Goal: Check status: Check status

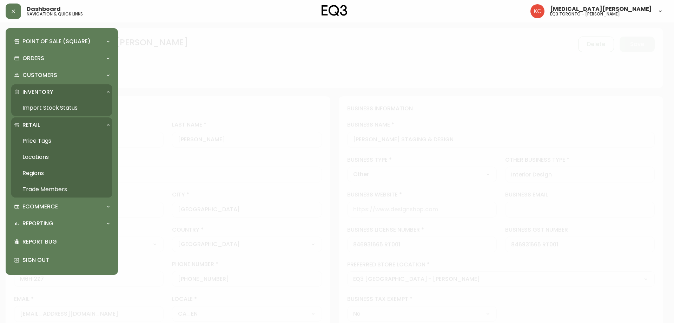
select select "ON"
select select "CA"
select select "CA_EN"
select select "Other"
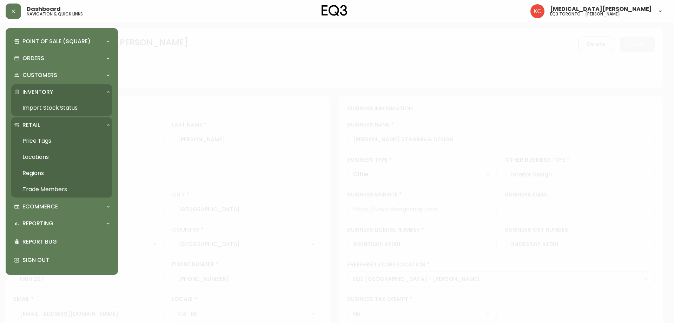
select select "cjw10z96s008u6gs0ccm7hd19"
select select "false"
click at [44, 107] on link "Import Stock Status" at bounding box center [61, 108] width 101 height 16
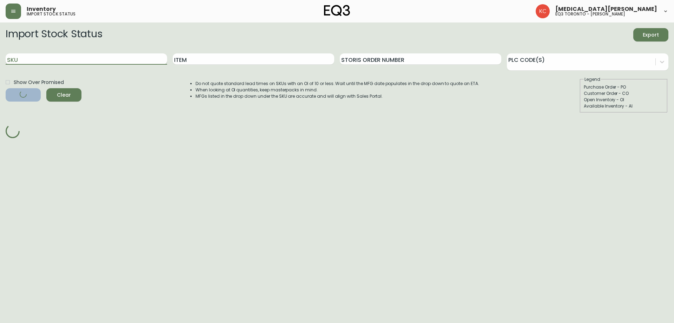
click at [89, 60] on input "SKU" at bounding box center [87, 58] width 162 height 11
paste input "[PHONE_NUMBER]"
type input "[PHONE_NUMBER]"
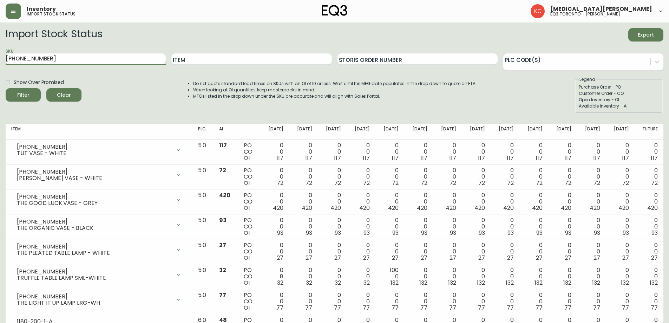
click at [71, 56] on input "[PHONE_NUMBER]" at bounding box center [86, 58] width 160 height 11
drag, startPoint x: 64, startPoint y: 58, endPoint x: 0, endPoint y: 53, distance: 63.7
paste input "[PHONE_NUMBER]"
click at [6, 88] on button "Filter" at bounding box center [23, 94] width 35 height 13
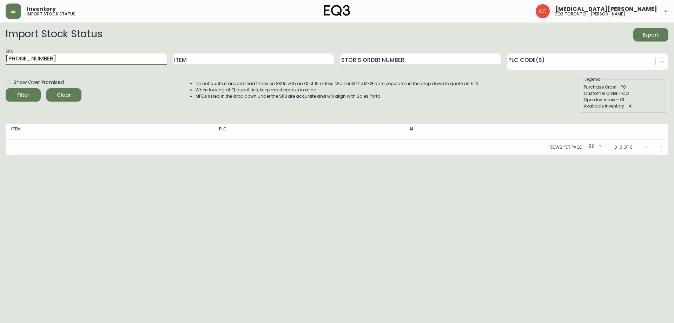
drag, startPoint x: 49, startPoint y: 57, endPoint x: 0, endPoint y: 56, distance: 49.2
click at [0, 56] on main "Import Stock Status Export SKU [PHONE_NUMBER] Item Storis Order Number PLC Code…" at bounding box center [337, 88] width 674 height 132
click at [6, 88] on button "Filter" at bounding box center [23, 94] width 35 height 13
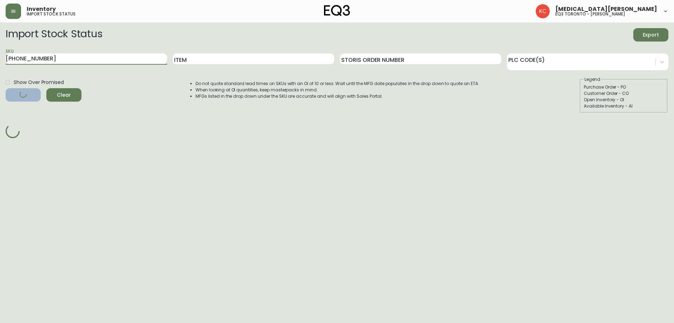
click at [6, 88] on button "Filter" at bounding box center [23, 94] width 35 height 13
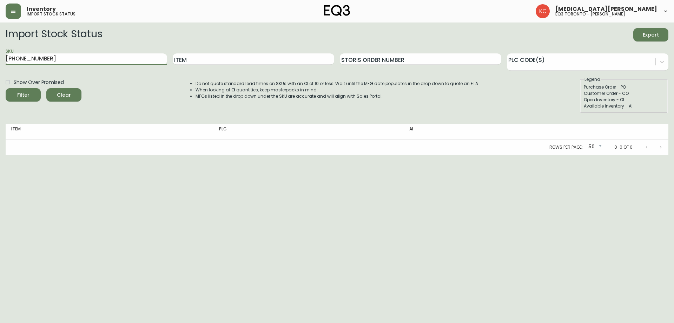
drag, startPoint x: 53, startPoint y: 56, endPoint x: 0, endPoint y: 54, distance: 52.7
click at [0, 55] on main "Import Stock Status Export SKU [PHONE_NUMBER] Item Storis Order Number PLC Code…" at bounding box center [337, 88] width 674 height 132
paste input "[PHONE_NUMBER]"
type input "[PHONE_NUMBER]"
click at [6, 88] on button "Filter" at bounding box center [23, 94] width 35 height 13
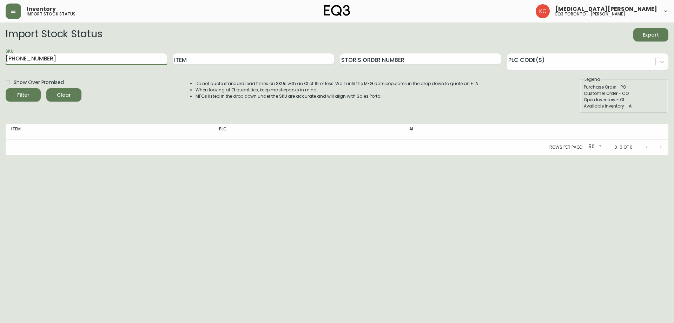
click at [6, 88] on button "Filter" at bounding box center [23, 94] width 35 height 13
click at [615, 155] on html "Inventory import stock status [MEDICAL_DATA][PERSON_NAME] eq3 toronto - [PERSON…" at bounding box center [337, 77] width 674 height 155
drag, startPoint x: 56, startPoint y: 57, endPoint x: 0, endPoint y: 55, distance: 56.2
click at [0, 56] on main "Import Stock Status Export SKU [PHONE_NUMBER] Item Storis Order Number PLC Code…" at bounding box center [337, 88] width 674 height 132
click at [231, 66] on div "Item" at bounding box center [254, 59] width 162 height 23
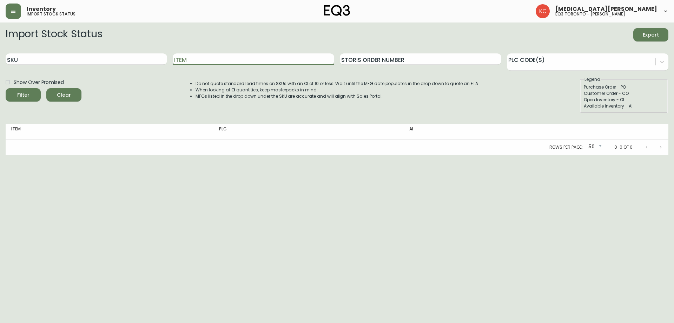
click at [233, 61] on input "Item" at bounding box center [254, 58] width 162 height 11
type input "VORONOI"
click at [6, 88] on button "Filter" at bounding box center [23, 94] width 35 height 13
